Goal: Transaction & Acquisition: Purchase product/service

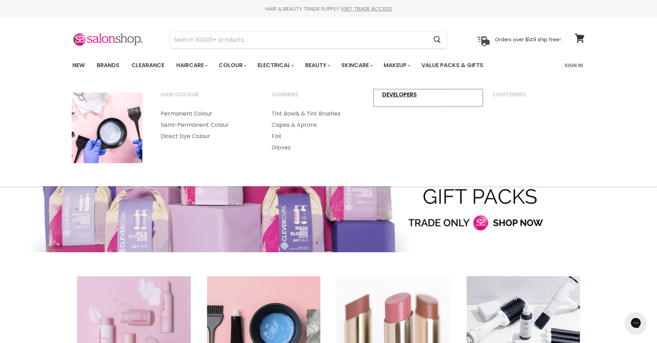
click at [391, 94] on link "Developers" at bounding box center [429, 98] width 110 height 18
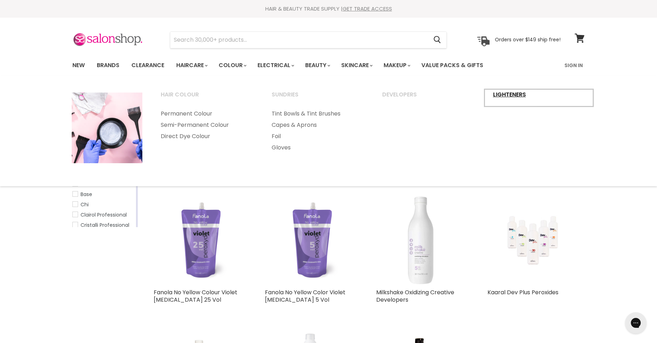
click at [507, 95] on link "Lighteners" at bounding box center [539, 98] width 110 height 18
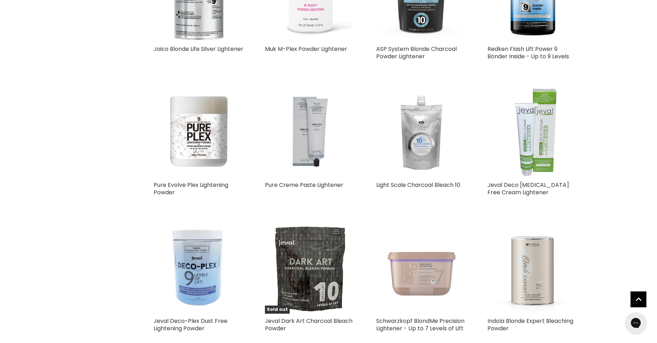
scroll to position [660, 0]
click at [201, 141] on img "Main content" at bounding box center [198, 132] width 77 height 90
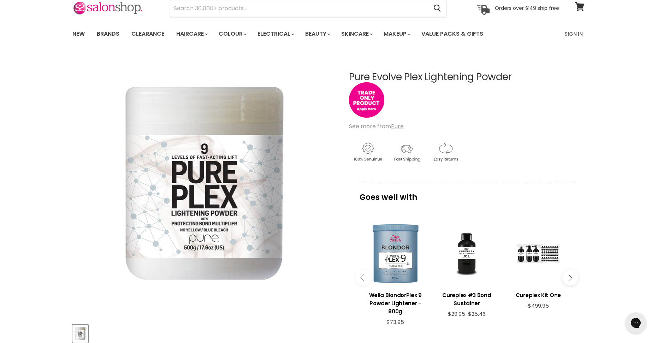
scroll to position [40, 0]
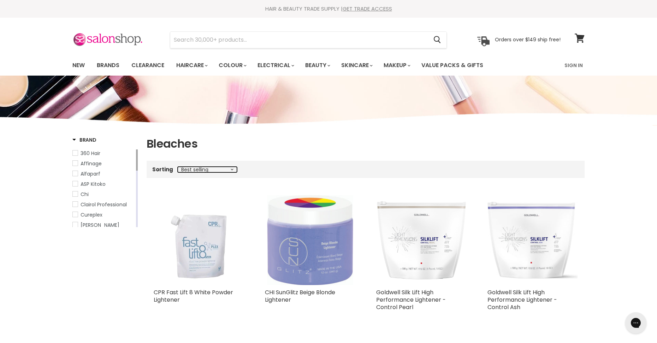
click at [212, 169] on select "Best selling Featured Price, low to high Price, high to low Alphabetically, A-Z…" at bounding box center [207, 170] width 59 height 6
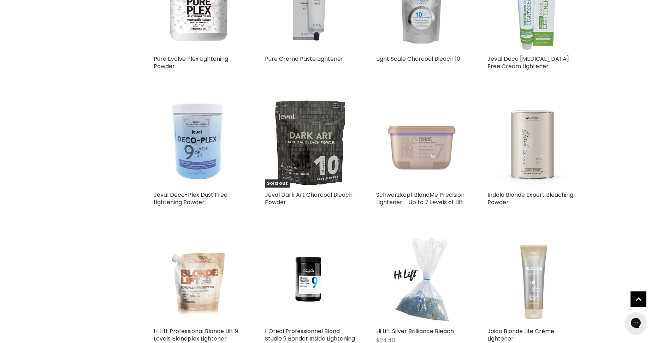
scroll to position [801, 0]
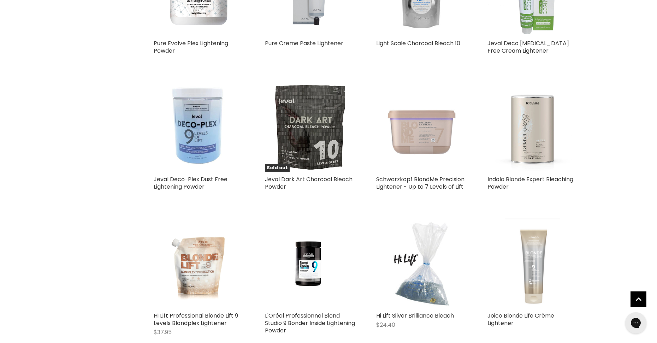
click at [427, 137] on img "Main content" at bounding box center [421, 127] width 90 height 90
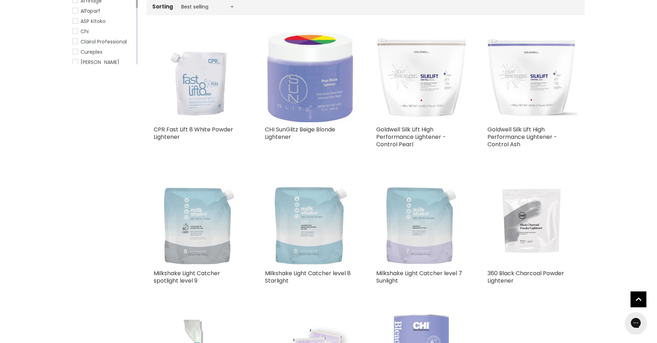
scroll to position [161, 0]
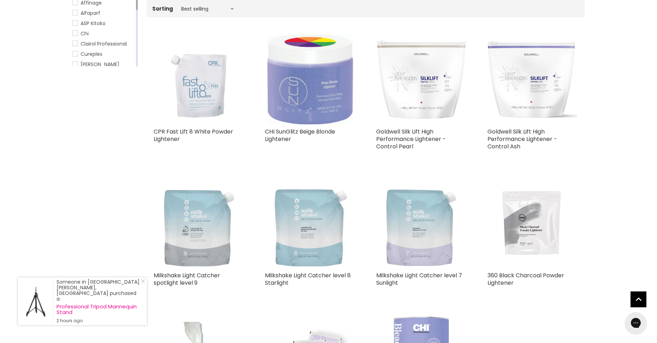
click at [203, 91] on img "Main content" at bounding box center [199, 79] width 90 height 90
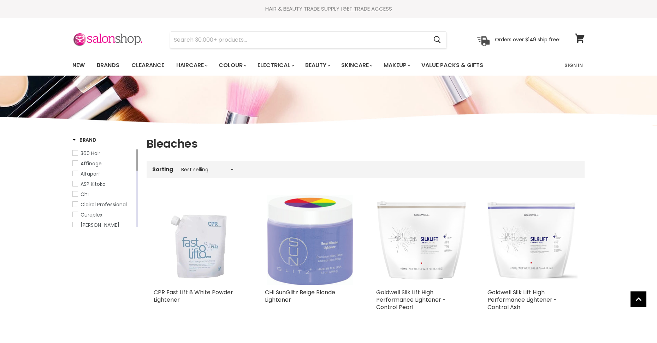
click at [423, 201] on img "Main content" at bounding box center [421, 241] width 90 height 80
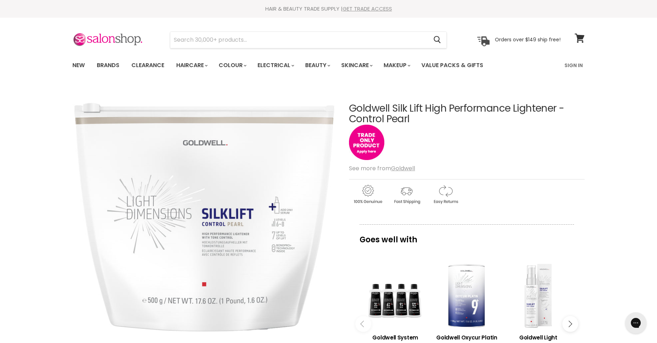
click at [354, 9] on link "GET TRADE ACCESS" at bounding box center [367, 8] width 49 height 7
